Goal: Connect with others: Connect with others

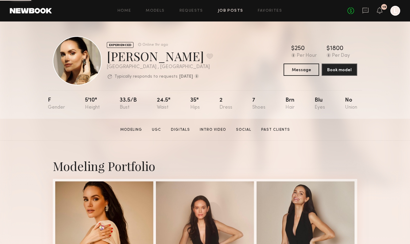
click at [228, 12] on link "Job Posts" at bounding box center [230, 11] width 25 height 4
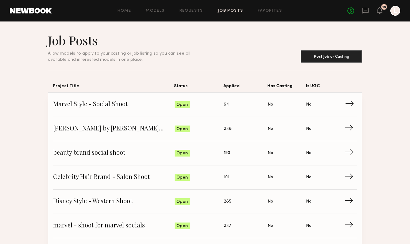
click at [165, 101] on span "Marvel Style - Social Shoot" at bounding box center [113, 104] width 121 height 9
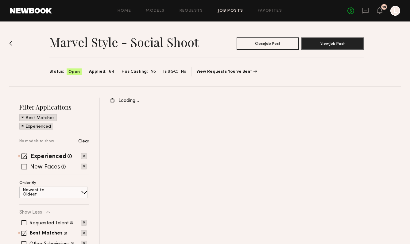
click at [24, 167] on span at bounding box center [24, 167] width 6 height 6
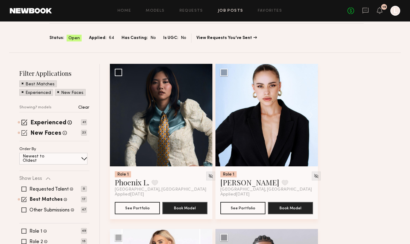
scroll to position [34, 0]
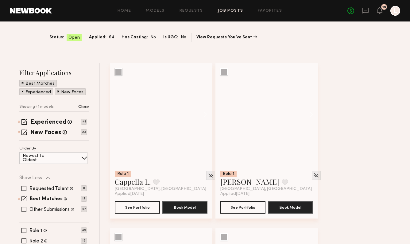
click at [24, 208] on span at bounding box center [23, 209] width 5 height 5
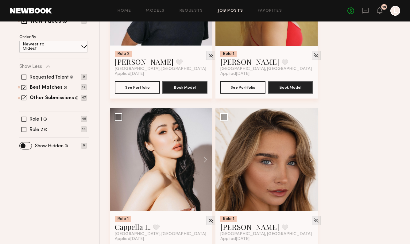
scroll to position [155, 0]
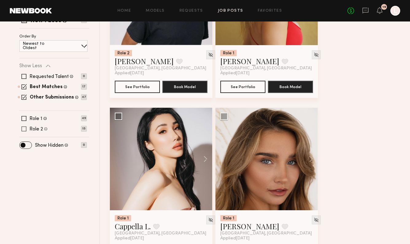
click at [25, 127] on span at bounding box center [23, 128] width 5 height 5
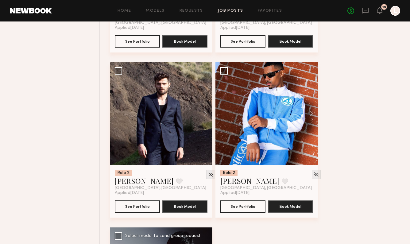
scroll to position [1023, 0]
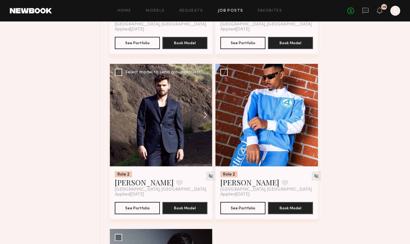
click at [206, 117] on button at bounding box center [203, 115] width 20 height 102
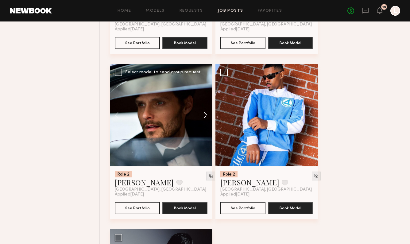
click at [206, 117] on button at bounding box center [203, 115] width 20 height 102
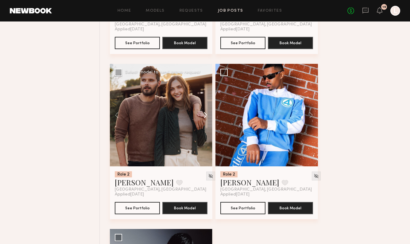
click at [206, 117] on button at bounding box center [203, 115] width 20 height 102
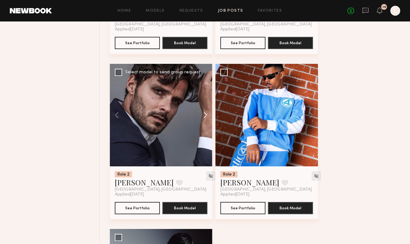
click at [206, 117] on button at bounding box center [203, 115] width 20 height 102
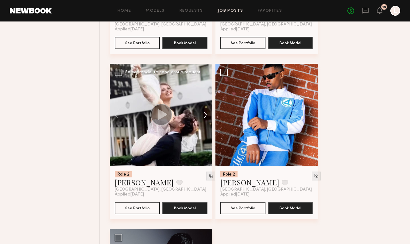
click at [206, 117] on button at bounding box center [203, 115] width 20 height 102
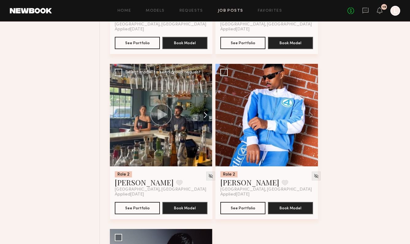
click at [206, 117] on button at bounding box center [203, 115] width 20 height 102
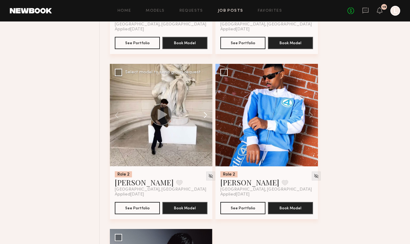
click at [206, 117] on button at bounding box center [203, 115] width 20 height 102
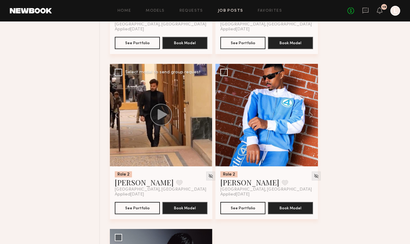
click at [206, 117] on div at bounding box center [161, 115] width 102 height 102
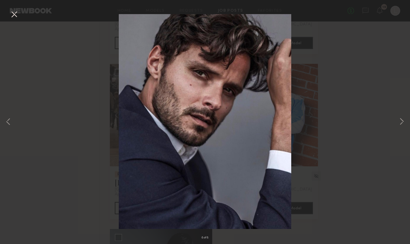
click at [322, 156] on div "8 of 8" at bounding box center [205, 122] width 410 height 244
click at [16, 20] on div "8 of 8" at bounding box center [205, 122] width 410 height 244
click at [13, 16] on button at bounding box center [14, 14] width 10 height 11
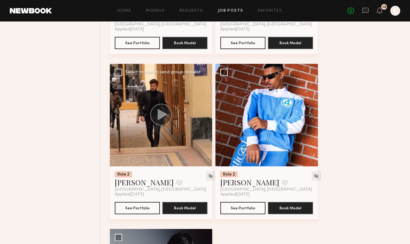
click at [34, 11] on link at bounding box center [31, 11] width 42 height 6
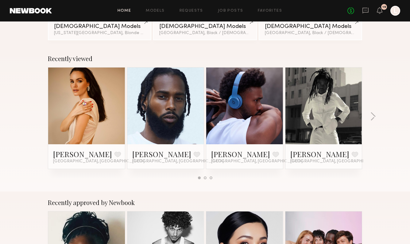
scroll to position [87, 0]
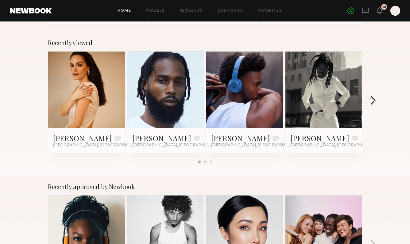
click at [373, 98] on button "button" at bounding box center [373, 101] width 6 height 10
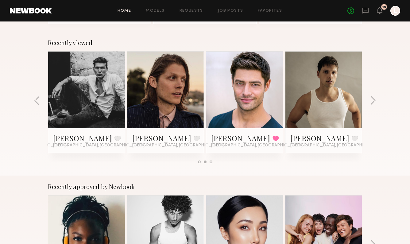
click at [94, 185] on div "Recently approved by Newbook" at bounding box center [205, 186] width 314 height 7
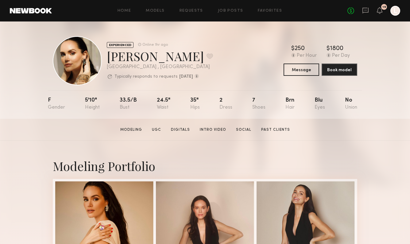
click at [368, 58] on div "EXPERIENCED Online 1hr ago [PERSON_NAME] Favorite [GEOGRAPHIC_DATA] , [GEOGRAPH…" at bounding box center [205, 69] width 410 height 97
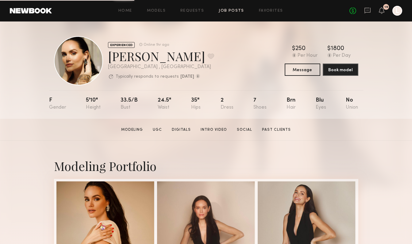
click at [235, 11] on link "Job Posts" at bounding box center [231, 11] width 25 height 4
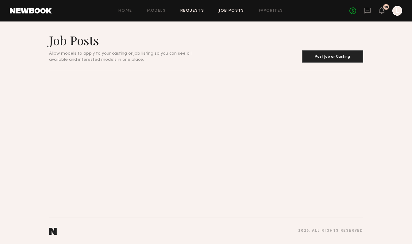
click at [189, 9] on link "Requests" at bounding box center [192, 11] width 24 height 4
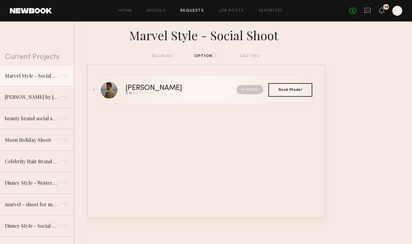
click at [137, 97] on link "Ryan D. Send request Model response Book model Available" at bounding box center [206, 89] width 212 height 29
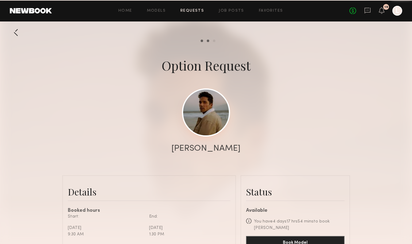
click at [217, 116] on link at bounding box center [206, 112] width 48 height 48
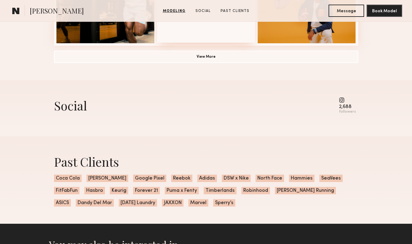
scroll to position [538, 0]
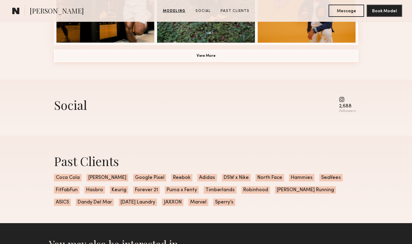
click at [199, 60] on button "View More" at bounding box center [206, 56] width 304 height 12
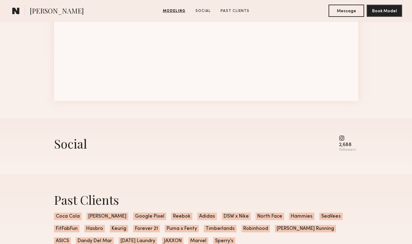
scroll to position [981, 0]
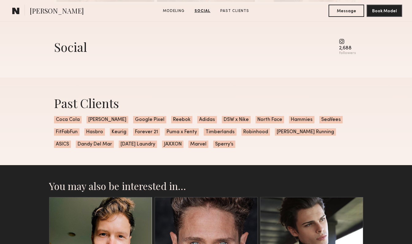
click at [343, 41] on common-icon at bounding box center [347, 42] width 17 height 6
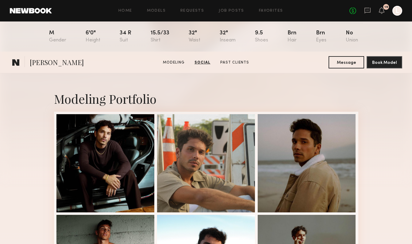
scroll to position [0, 0]
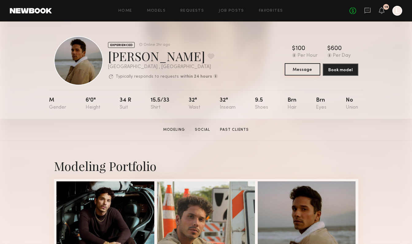
click at [297, 70] on button "Message" at bounding box center [302, 69] width 36 height 12
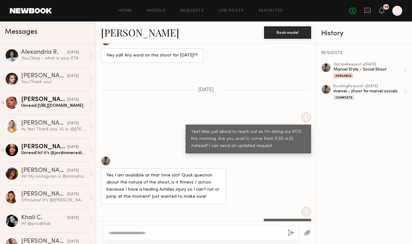
scroll to position [310, 0]
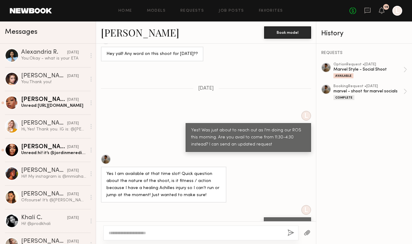
click at [139, 234] on textarea at bounding box center [196, 233] width 174 height 6
type textarea "**********"
click at [292, 231] on button "button" at bounding box center [290, 233] width 7 height 8
